Goal: Task Accomplishment & Management: Manage account settings

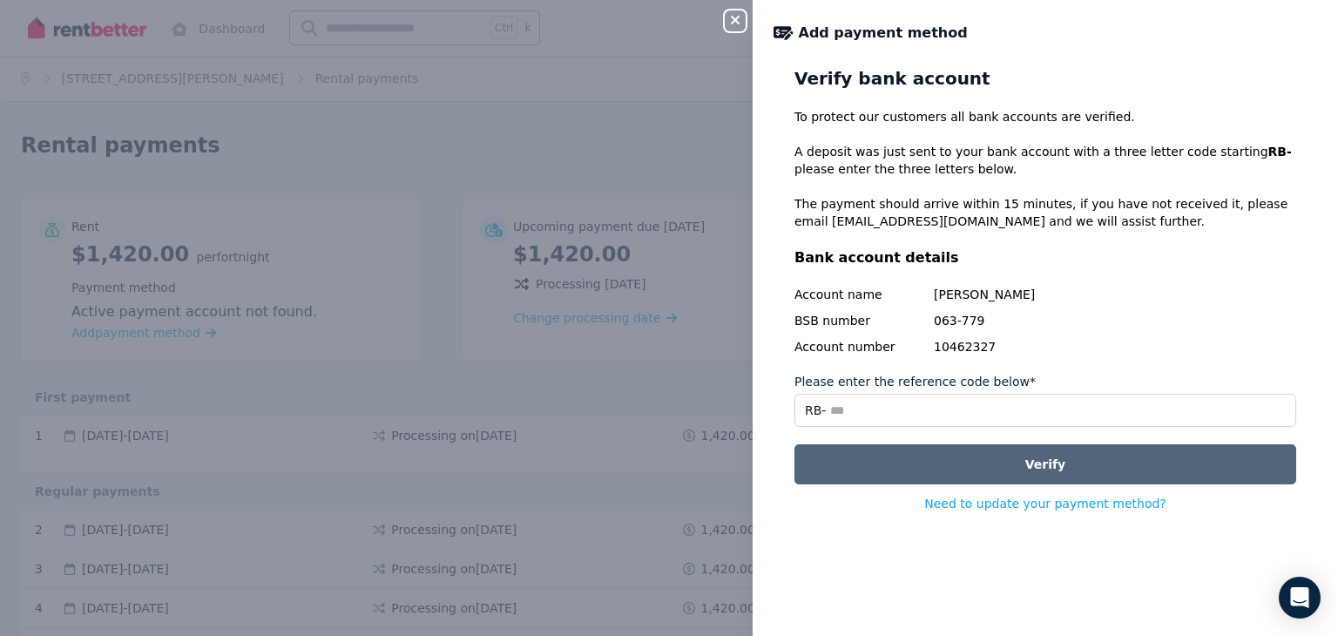
click at [1065, 468] on button "Verify" at bounding box center [1046, 464] width 502 height 40
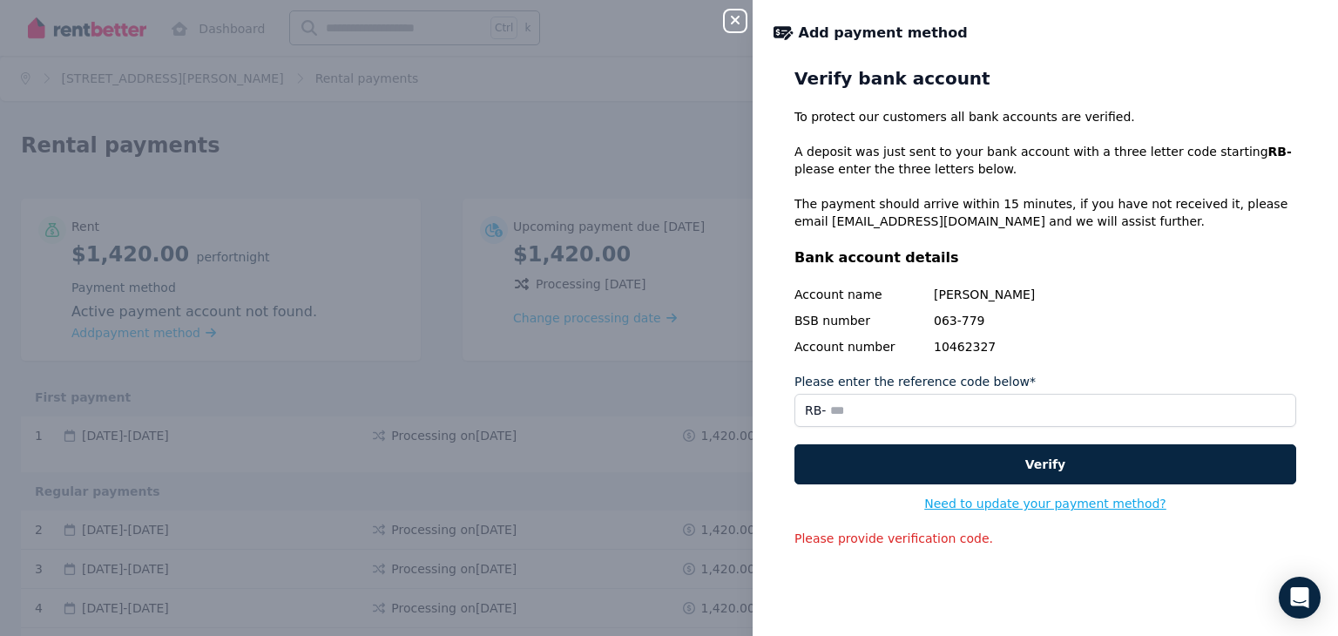
click at [1056, 503] on button "Need to update your payment method?" at bounding box center [1045, 503] width 242 height 17
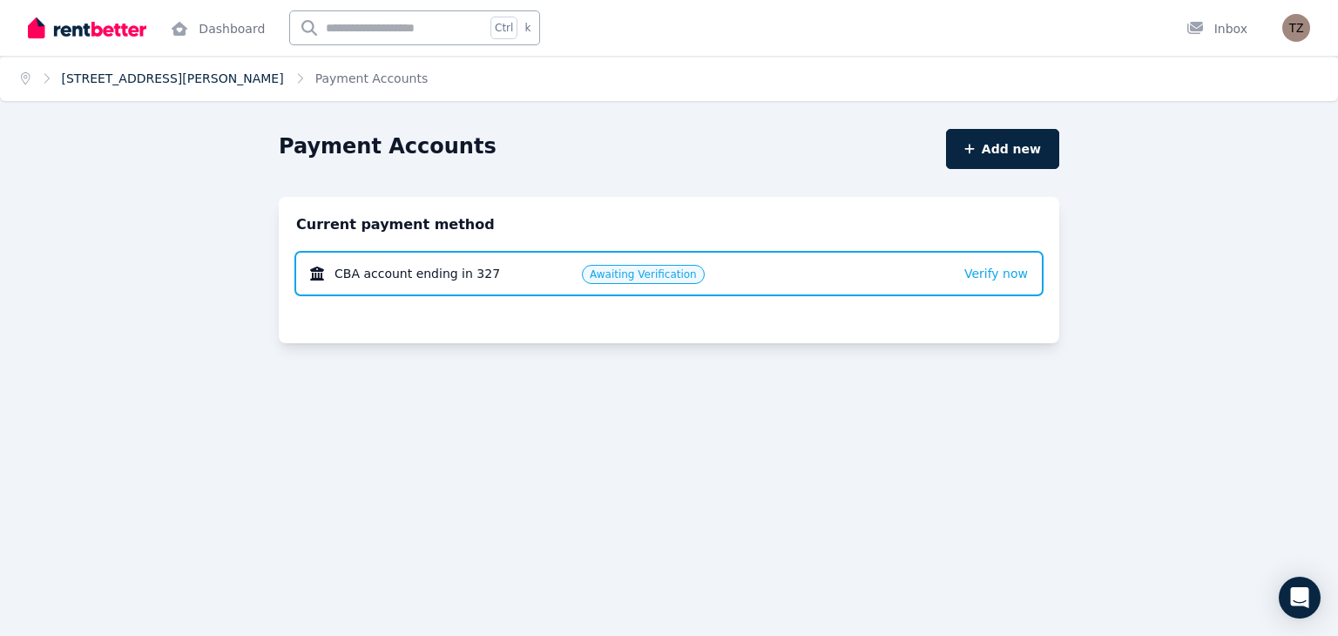
click at [115, 78] on link "[STREET_ADDRESS][PERSON_NAME]" at bounding box center [173, 78] width 222 height 14
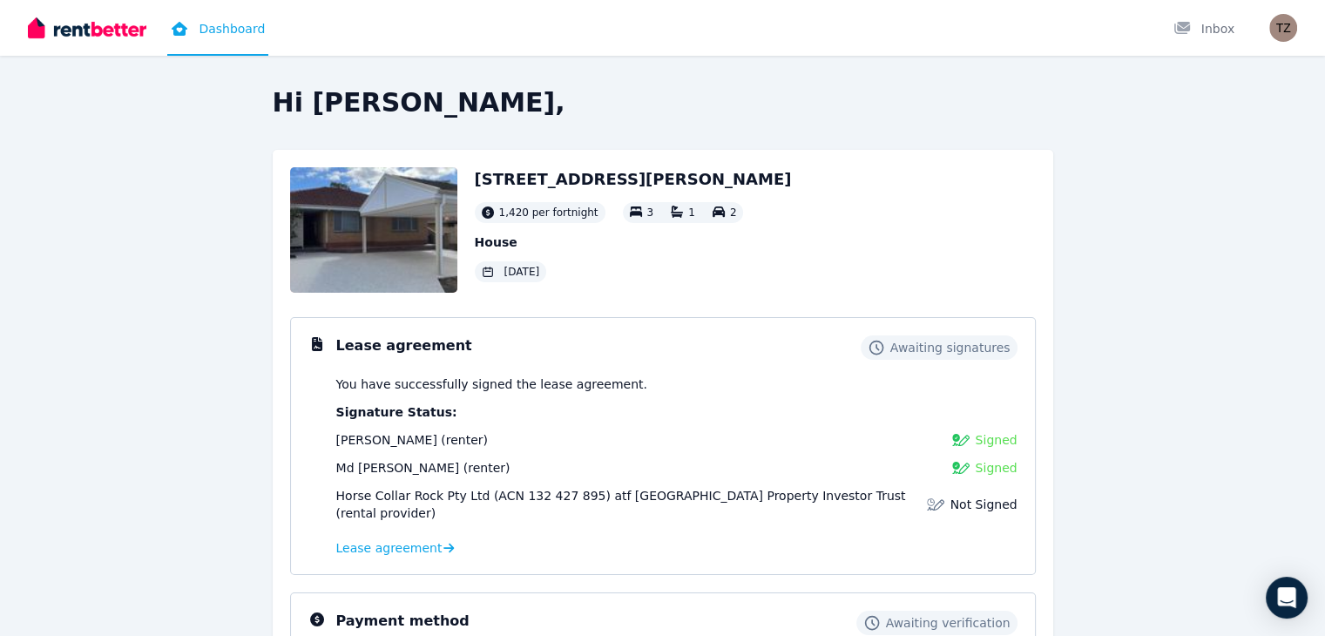
click at [366, 349] on h3 "Lease agreement" at bounding box center [404, 345] width 136 height 21
click at [319, 348] on icon at bounding box center [316, 344] width 17 height 14
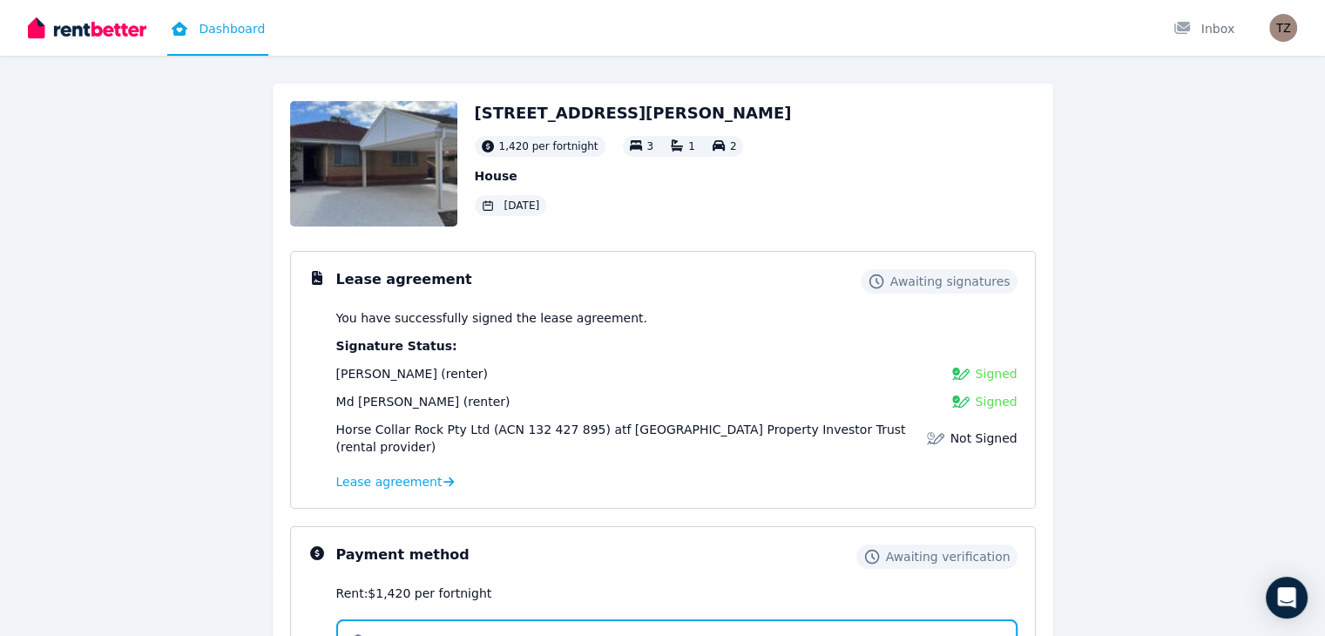
scroll to position [64, 0]
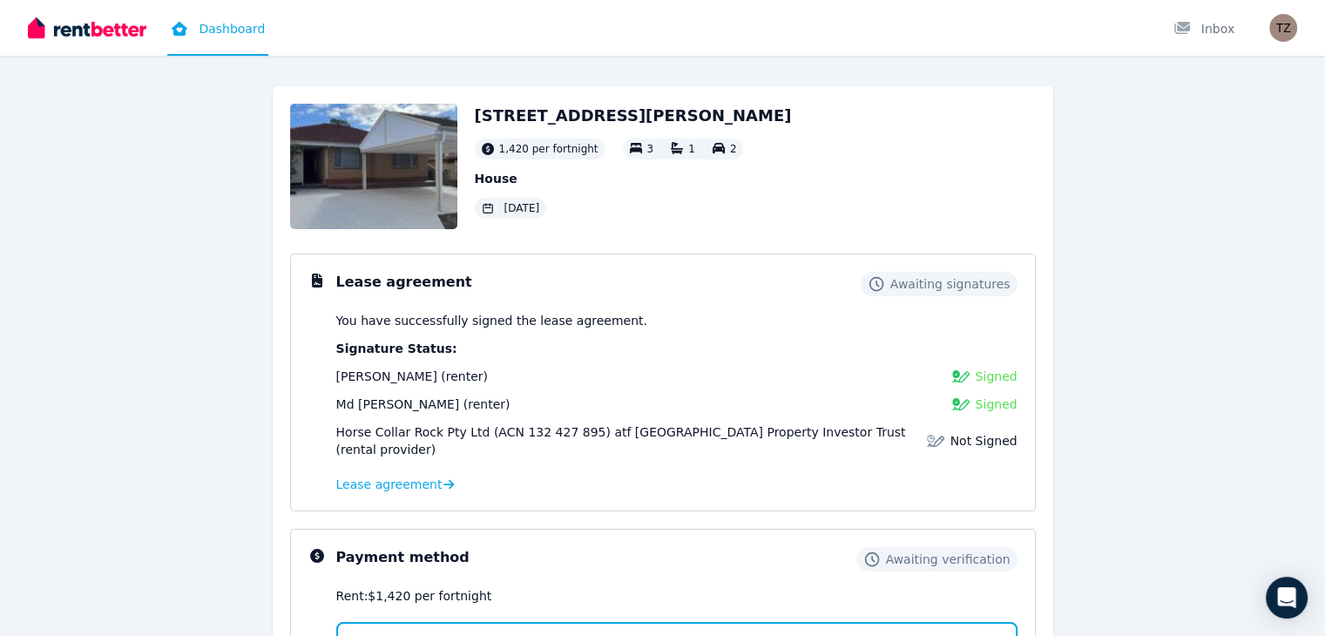
click at [404, 281] on h3 "Lease agreement" at bounding box center [404, 282] width 136 height 21
click at [383, 287] on h3 "Lease agreement" at bounding box center [404, 282] width 136 height 21
click at [377, 476] on span "Lease agreement" at bounding box center [389, 484] width 106 height 17
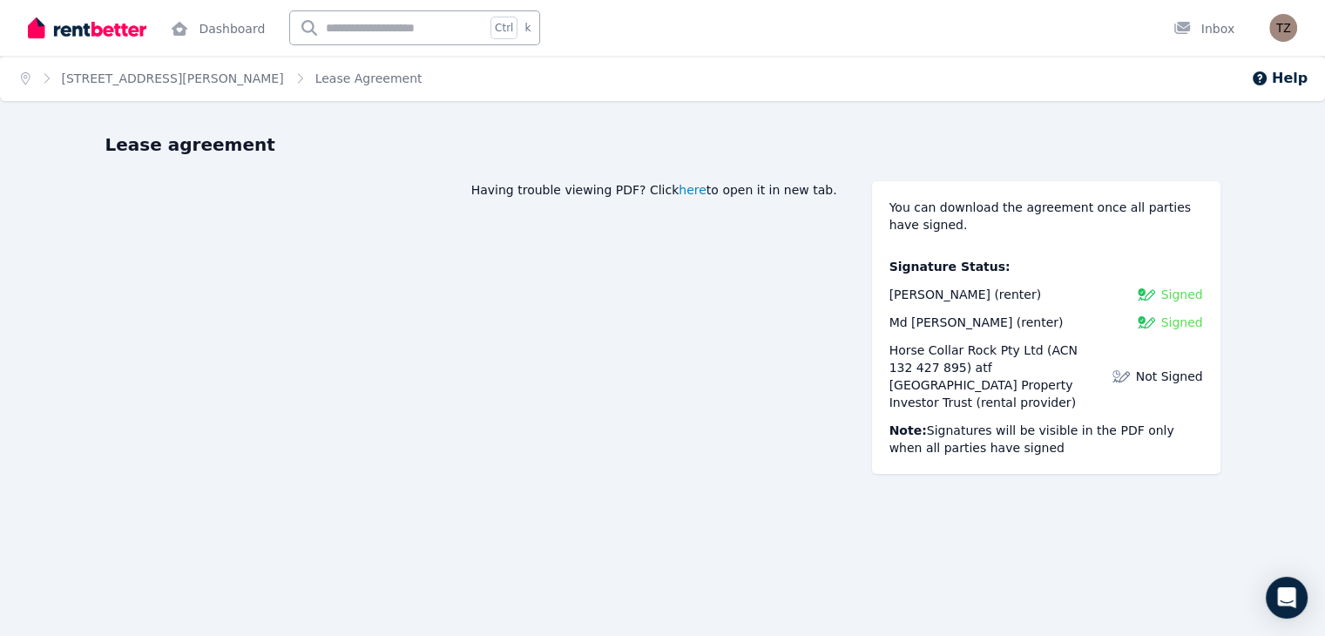
click at [707, 189] on span "here" at bounding box center [693, 189] width 28 height 17
